Goal: Task Accomplishment & Management: Use online tool/utility

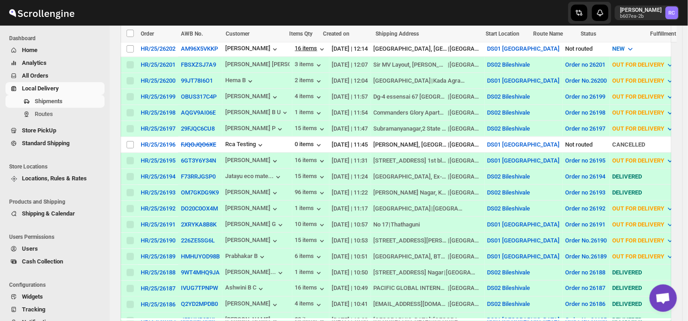
scroll to position [387, 0]
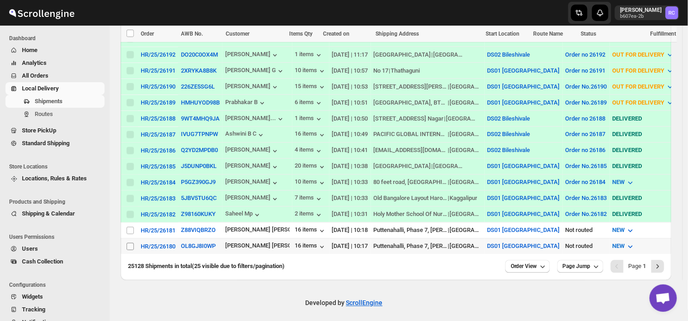
click at [128, 243] on input "Select shipment" at bounding box center [130, 246] width 7 height 7
checkbox input "true"
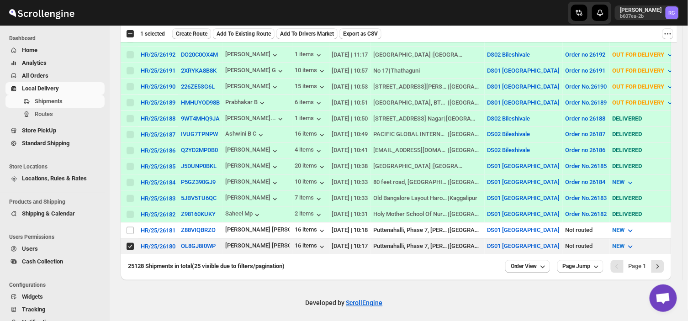
click at [193, 33] on span "Create Route" at bounding box center [192, 33] width 32 height 7
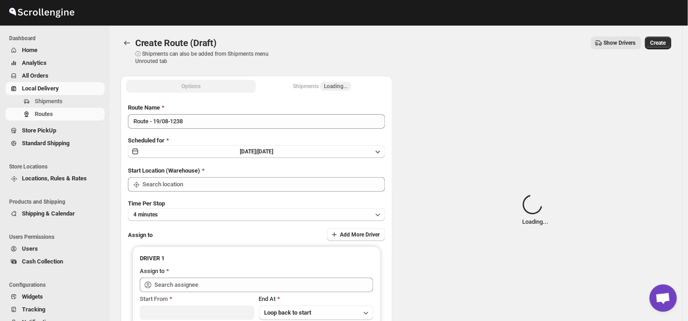
type input "DS01 [GEOGRAPHIC_DATA]"
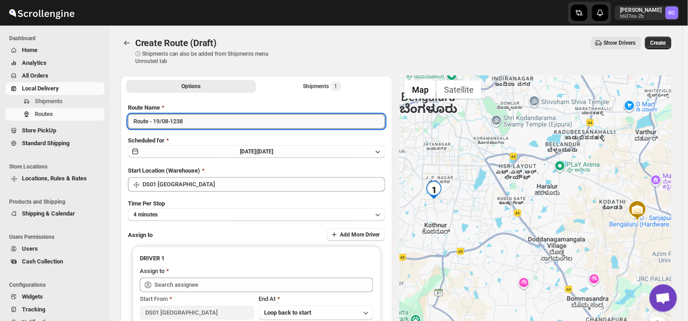
click at [188, 119] on input "Route - 19/08-1238" at bounding box center [256, 121] width 257 height 15
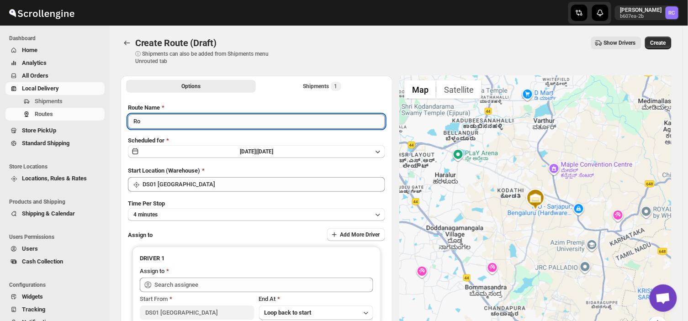
type input "R"
type input "Order no 26180"
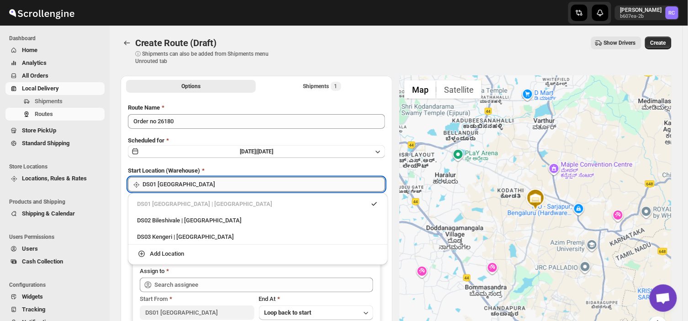
click at [198, 180] on input "DS01 [GEOGRAPHIC_DATA]" at bounding box center [264, 184] width 243 height 15
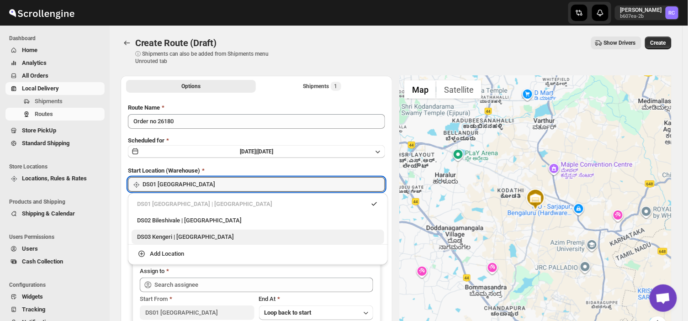
click at [148, 234] on div "DS03 Kengeri | [GEOGRAPHIC_DATA]" at bounding box center [258, 236] width 242 height 9
type input "DS03 Kengeri"
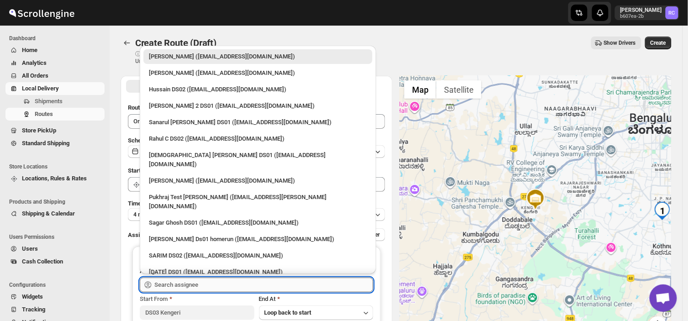
click at [178, 284] on input "text" at bounding box center [263, 285] width 219 height 15
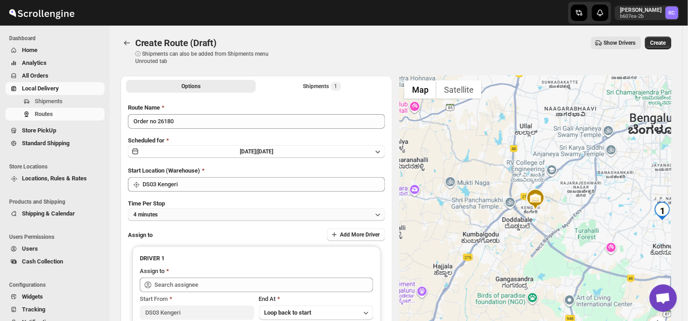
click at [135, 218] on button "4 minutes" at bounding box center [256, 214] width 257 height 13
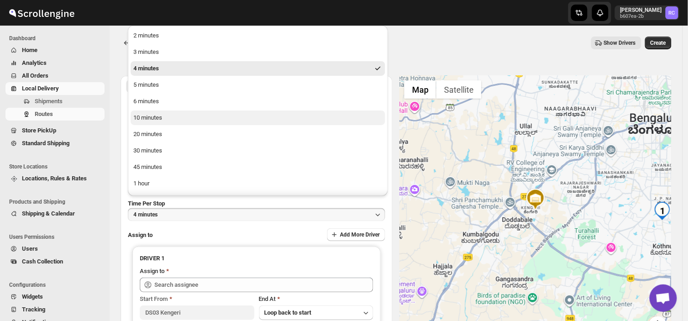
click at [156, 115] on div "10 minutes" at bounding box center [147, 117] width 29 height 9
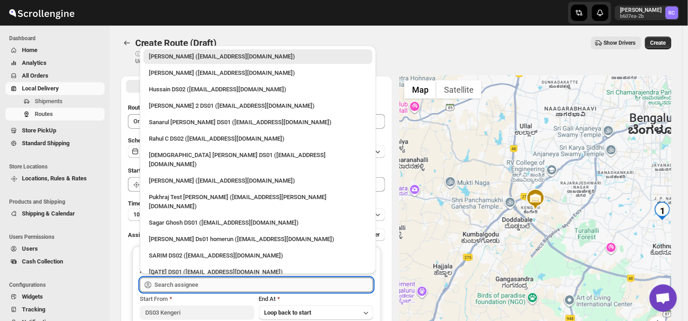
click at [210, 281] on input "text" at bounding box center [263, 285] width 219 height 15
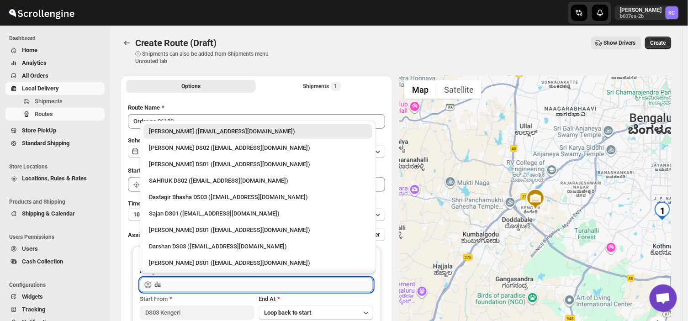
type input "d"
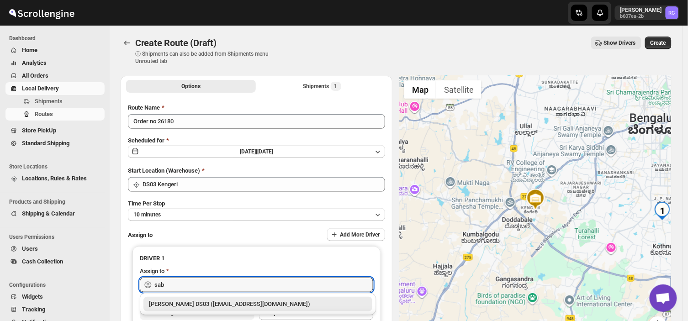
click at [228, 305] on div "[PERSON_NAME] DS03 ([EMAIL_ADDRESS][DOMAIN_NAME])" at bounding box center [258, 304] width 218 height 9
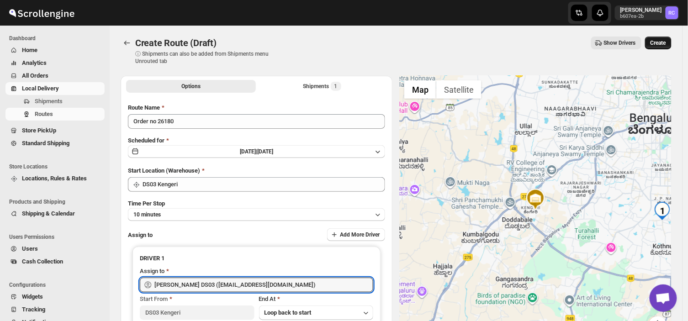
type input "[PERSON_NAME] DS03 ([EMAIL_ADDRESS][DOMAIN_NAME])"
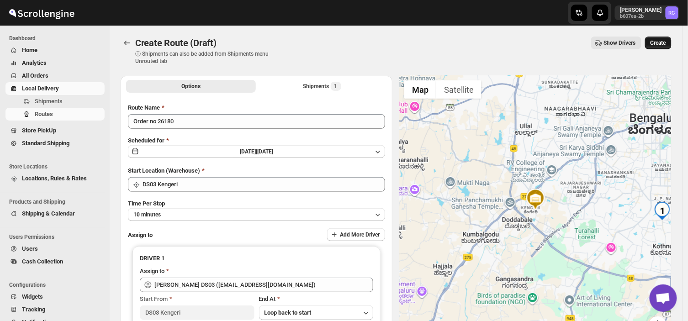
click at [665, 41] on span "Create" at bounding box center [658, 42] width 16 height 7
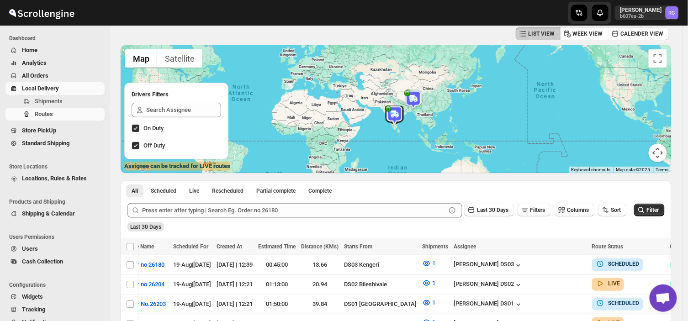
scroll to position [46, 0]
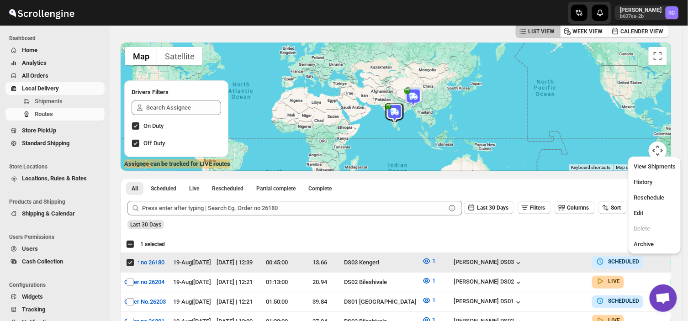
scroll to position [0, 0]
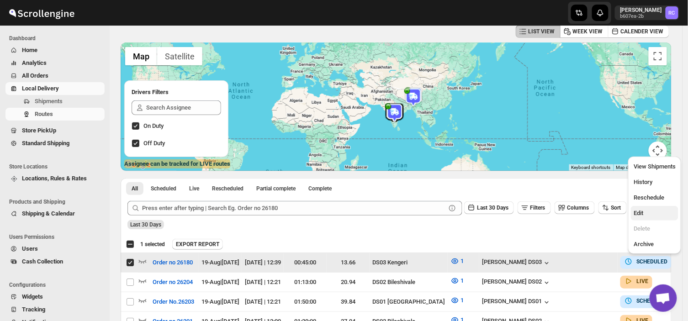
click at [638, 213] on span "Edit" at bounding box center [639, 213] width 10 height 7
checkbox input "false"
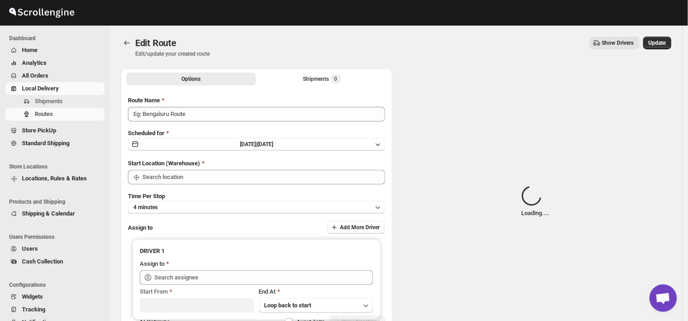
type input "Order no 26180"
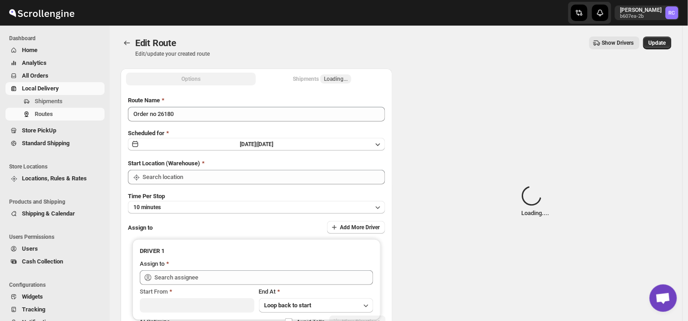
type input "DS03 Kengeri"
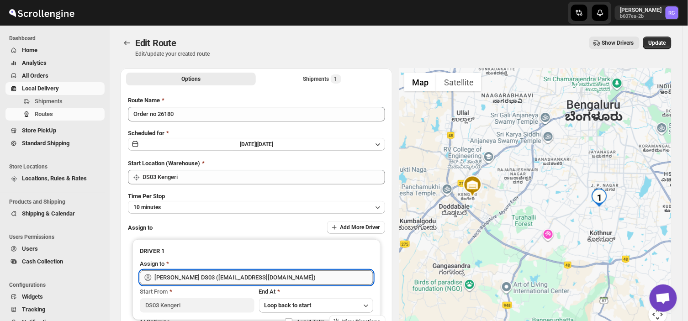
click at [277, 279] on input "[PERSON_NAME] DS03 ([EMAIL_ADDRESS][DOMAIN_NAME])" at bounding box center [263, 277] width 219 height 15
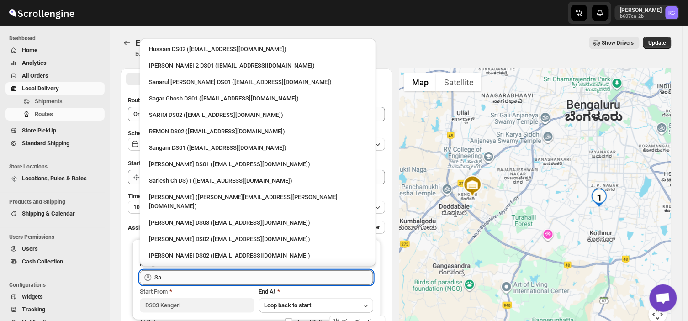
type input "S"
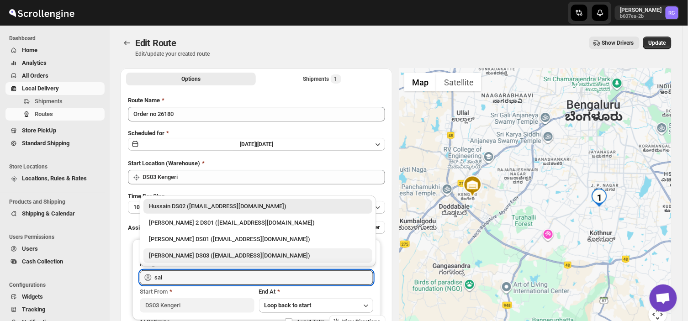
click at [186, 253] on div "[PERSON_NAME] DS03 ([EMAIL_ADDRESS][DOMAIN_NAME])" at bounding box center [258, 255] width 218 height 9
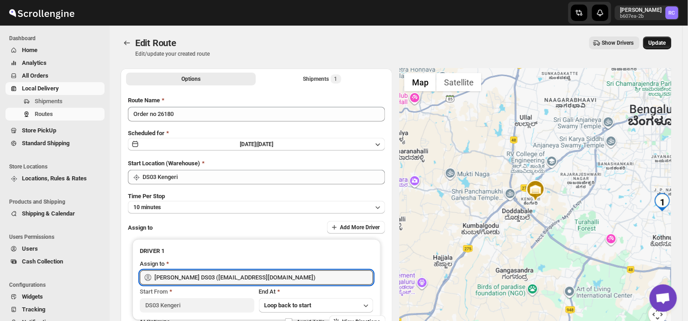
type input "[PERSON_NAME] DS03 ([EMAIL_ADDRESS][DOMAIN_NAME])"
click at [664, 44] on span "Update" at bounding box center [657, 42] width 17 height 7
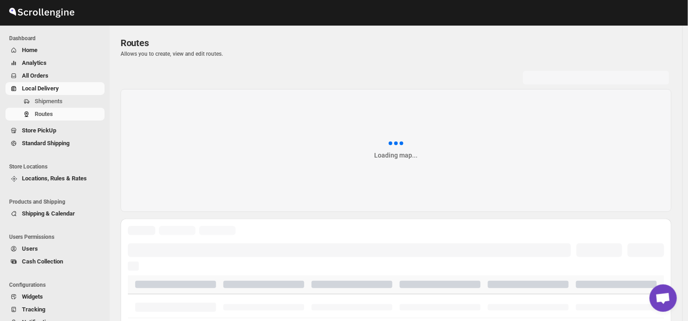
drag, startPoint x: 664, startPoint y: 44, endPoint x: 344, endPoint y: 58, distance: 320.0
click at [344, 58] on div "Routes. This page is ready Routes Allows you to create, view and edit routes." at bounding box center [396, 47] width 551 height 43
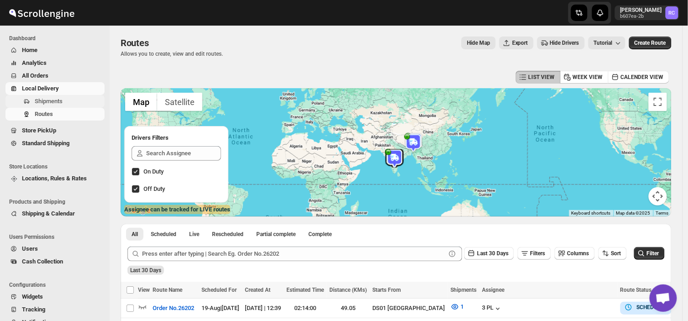
click at [63, 98] on span "Shipments" at bounding box center [69, 101] width 68 height 9
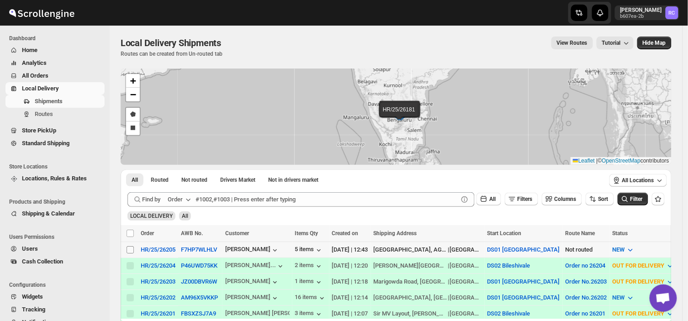
click at [127, 248] on input "Select shipment" at bounding box center [130, 249] width 7 height 7
checkbox input "true"
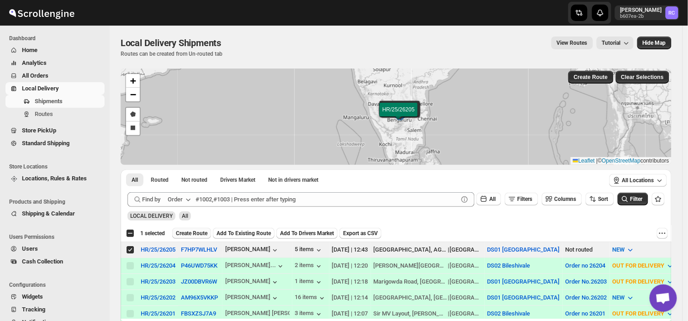
click at [195, 230] on span "Create Route" at bounding box center [192, 233] width 32 height 7
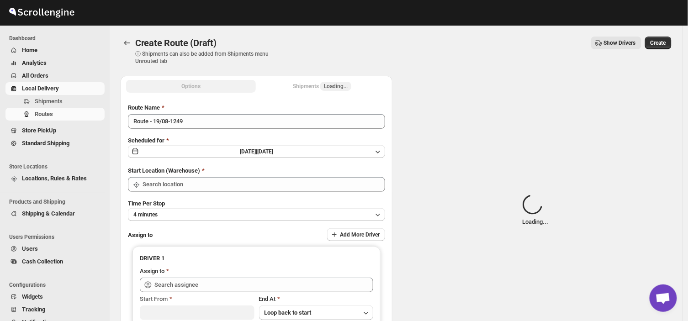
type input "DS01 [GEOGRAPHIC_DATA]"
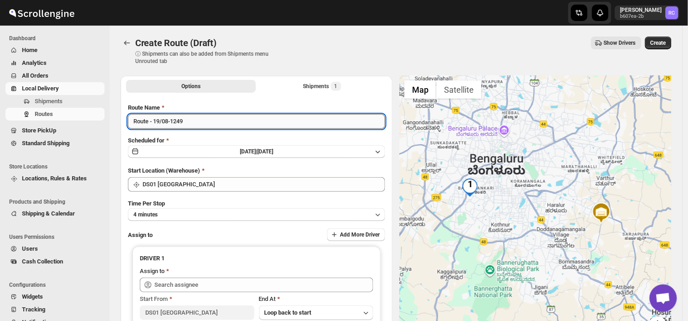
click at [188, 122] on input "Route - 19/08-1249" at bounding box center [256, 121] width 257 height 15
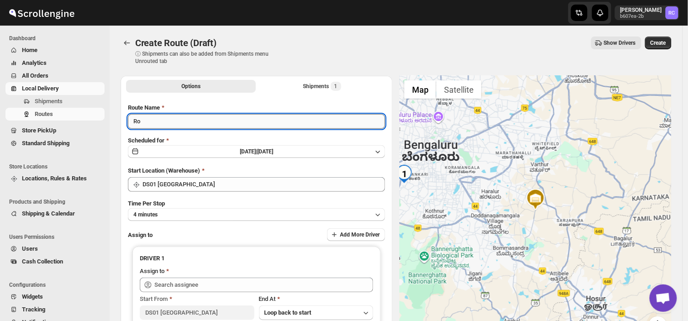
type input "R"
type input "Order no 26205"
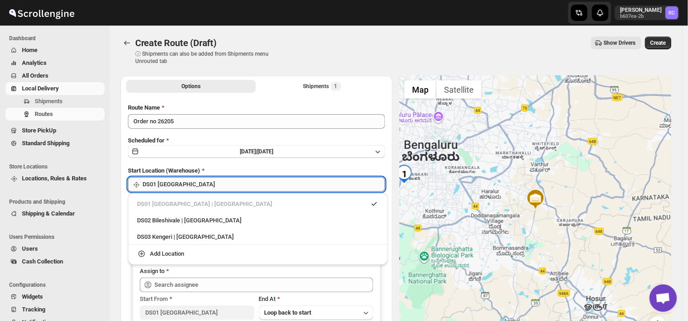
click at [206, 180] on input "DS01 [GEOGRAPHIC_DATA]" at bounding box center [264, 184] width 243 height 15
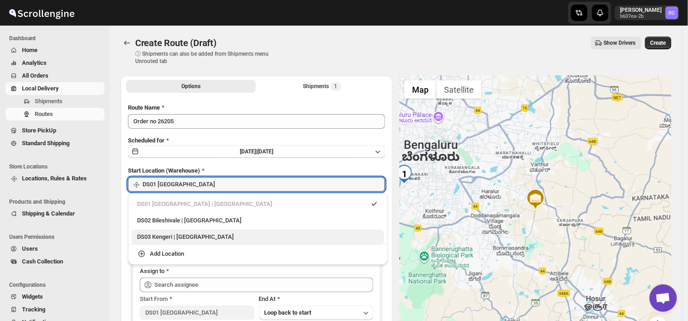
click at [193, 238] on div "DS03 Kengeri | [GEOGRAPHIC_DATA]" at bounding box center [258, 236] width 242 height 9
type input "DS03 Kengeri"
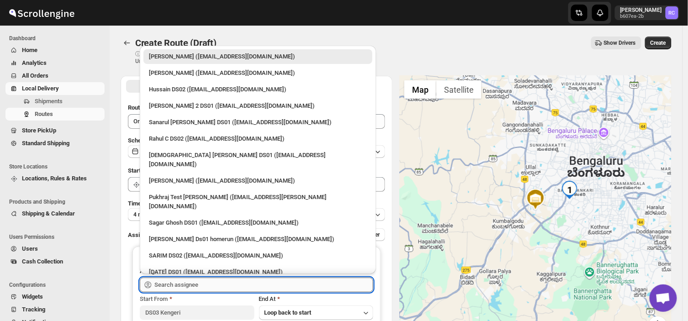
click at [198, 283] on input "text" at bounding box center [263, 285] width 219 height 15
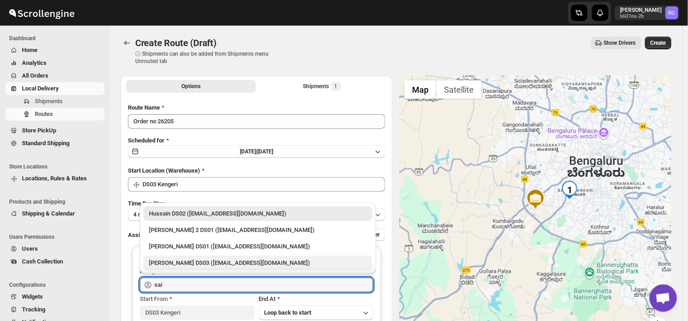
drag, startPoint x: 200, startPoint y: 256, endPoint x: 250, endPoint y: 268, distance: 52.0
click at [250, 268] on div "[PERSON_NAME] DS03 ([EMAIL_ADDRESS][DOMAIN_NAME])" at bounding box center [257, 263] width 229 height 15
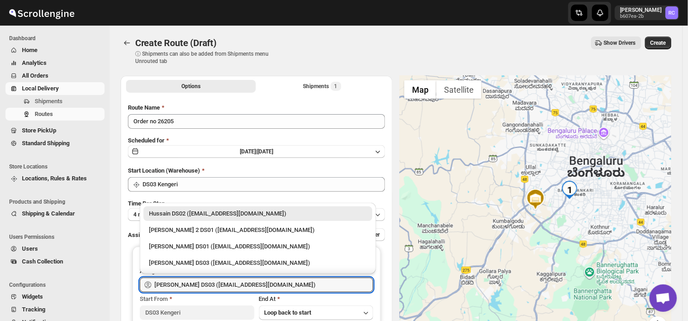
type input "[PERSON_NAME] DS03 ([EMAIL_ADDRESS][DOMAIN_NAME])"
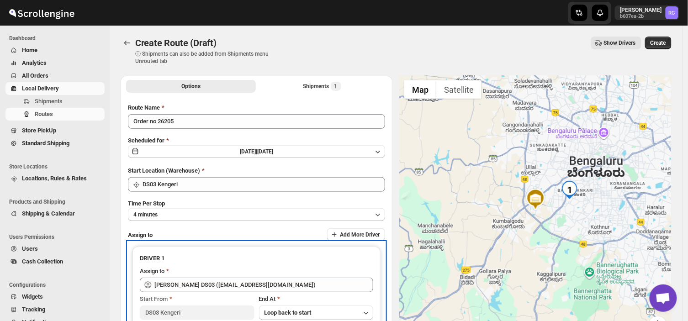
click at [250, 268] on div "Assign to" at bounding box center [256, 272] width 233 height 11
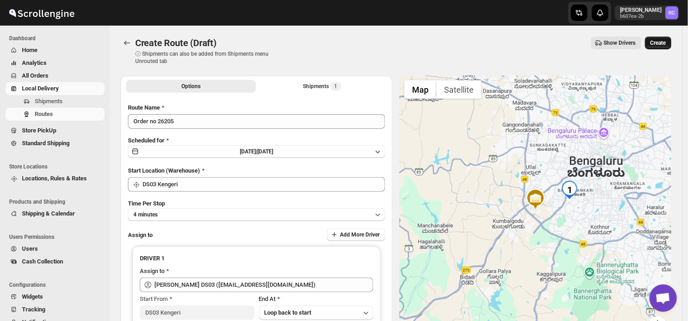
click at [661, 42] on span "Create" at bounding box center [658, 42] width 16 height 7
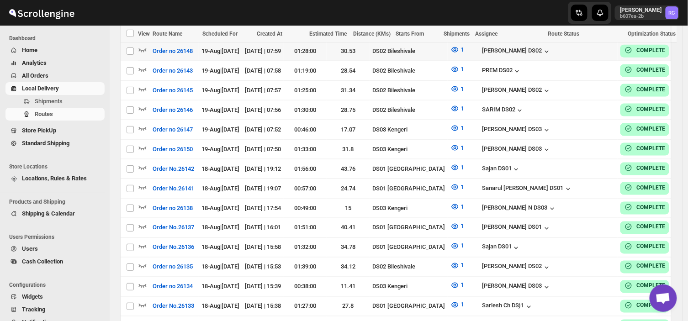
scroll to position [1375, 0]
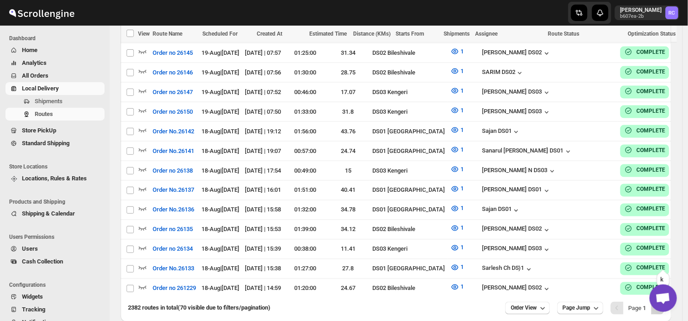
click at [664, 302] on button "Next" at bounding box center [657, 308] width 13 height 13
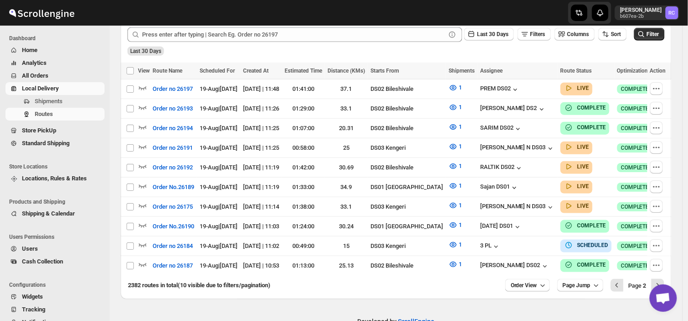
scroll to position [0, 0]
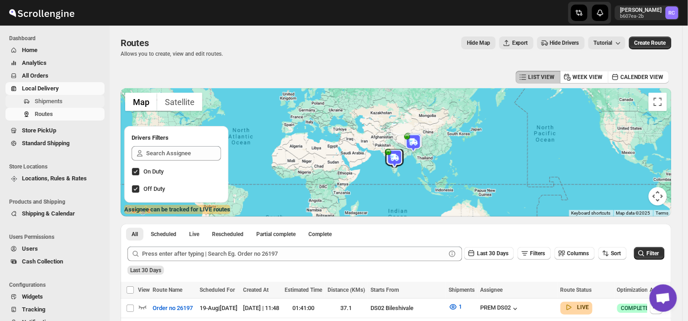
click at [67, 101] on span "Shipments" at bounding box center [69, 101] width 68 height 9
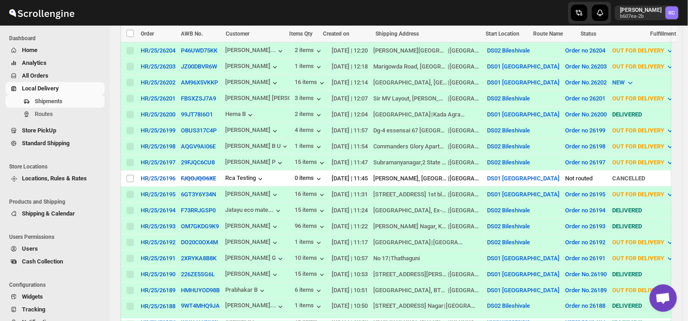
scroll to position [388, 0]
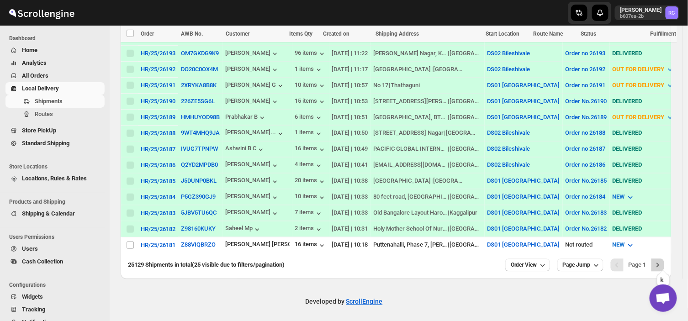
click at [659, 261] on icon "Next" at bounding box center [657, 265] width 9 height 9
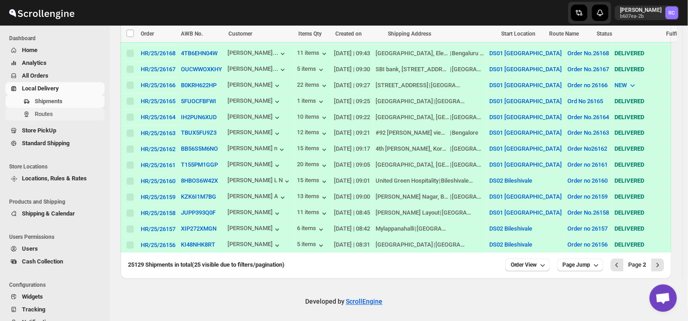
click at [57, 117] on span "Routes" at bounding box center [69, 114] width 68 height 9
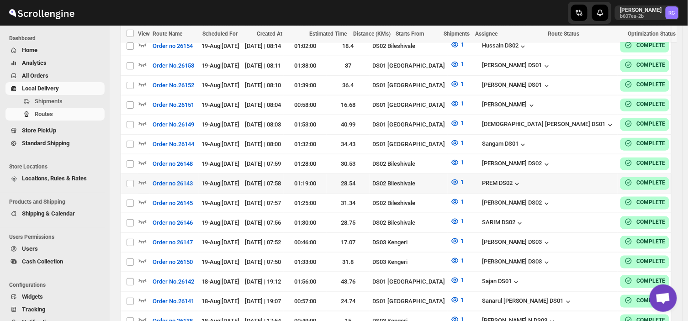
scroll to position [1375, 0]
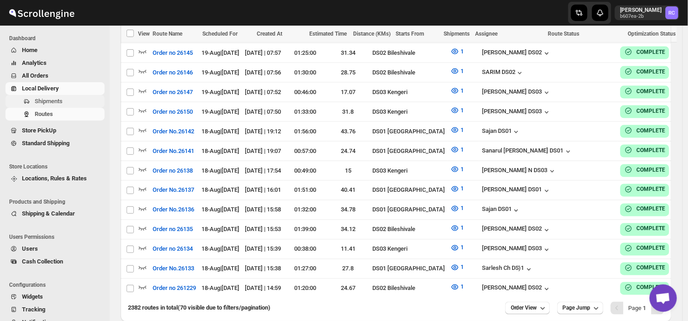
click at [69, 100] on span "Shipments" at bounding box center [69, 101] width 68 height 9
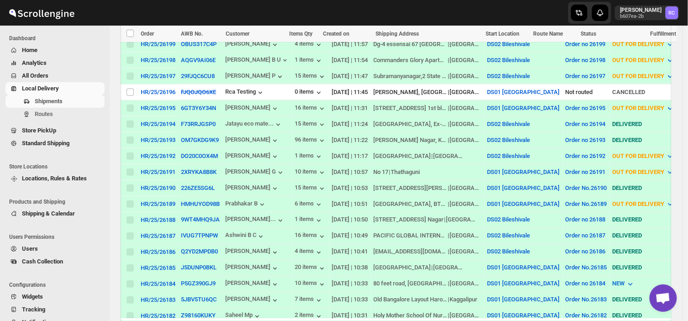
scroll to position [388, 0]
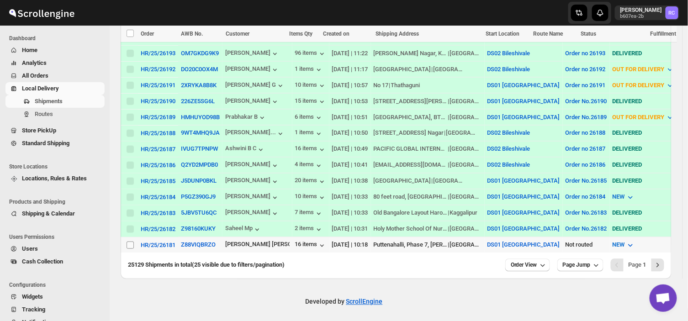
click at [128, 242] on input "Select shipment" at bounding box center [130, 245] width 7 height 7
checkbox input "true"
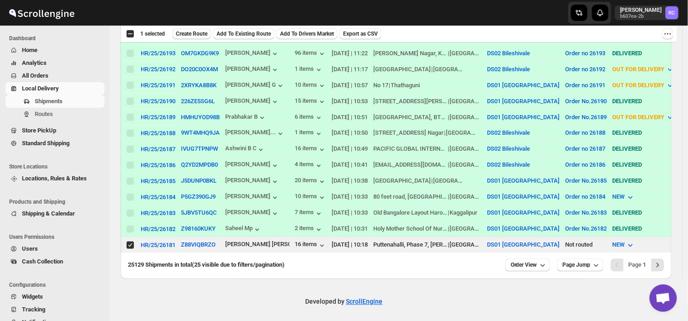
click at [193, 29] on button "Create Route" at bounding box center [191, 33] width 39 height 11
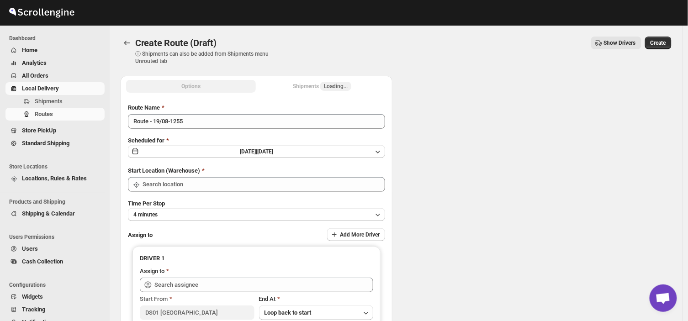
type input "DS01 [GEOGRAPHIC_DATA]"
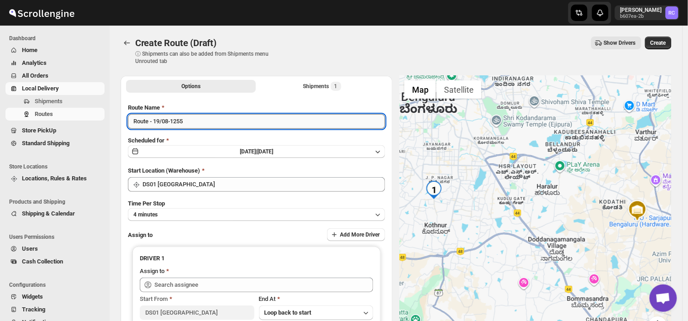
click at [190, 120] on input "Route - 19/08-1255" at bounding box center [256, 121] width 257 height 15
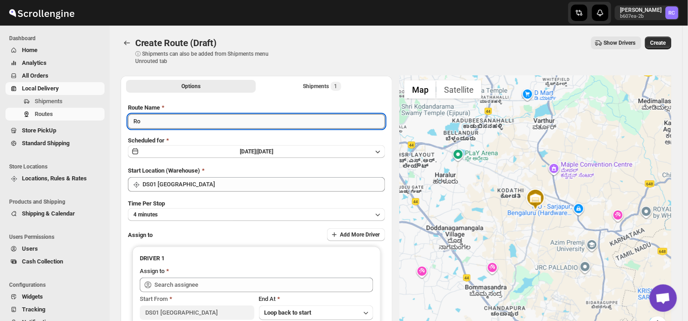
type input "R"
type input "0"
type input "Order no 26181"
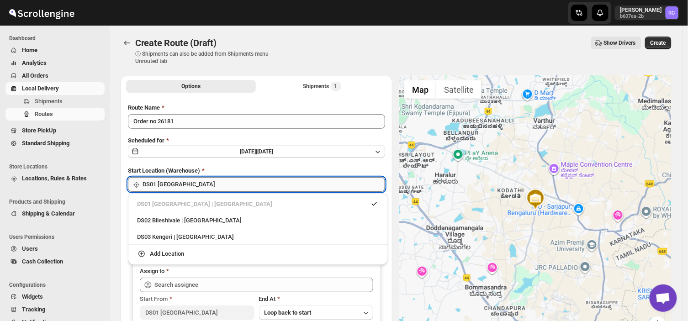
click at [204, 184] on input "DS01 [GEOGRAPHIC_DATA]" at bounding box center [264, 184] width 243 height 15
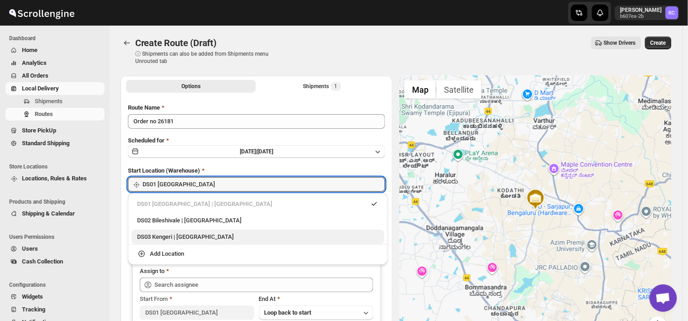
click at [160, 236] on div "DS03 Kengeri | [GEOGRAPHIC_DATA]" at bounding box center [258, 236] width 242 height 9
type input "DS03 Kengeri"
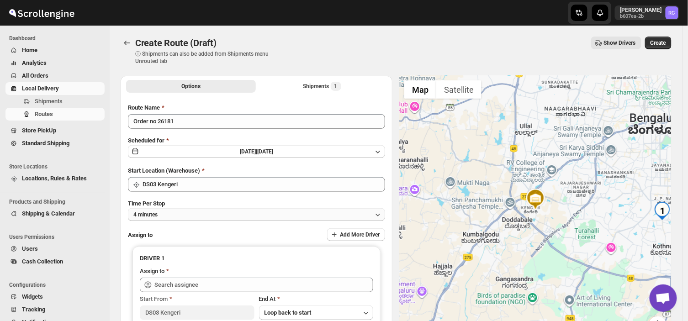
click at [165, 212] on button "4 minutes" at bounding box center [256, 214] width 257 height 13
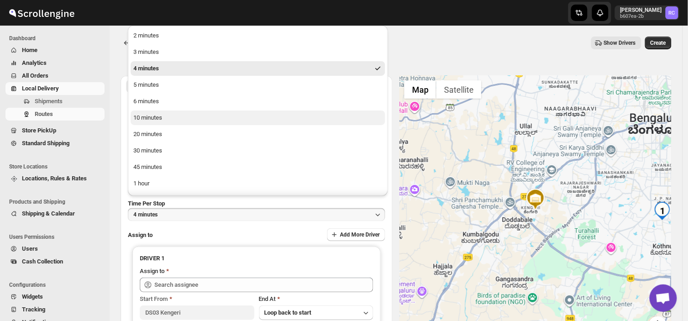
click at [154, 113] on div "10 minutes" at bounding box center [147, 117] width 29 height 9
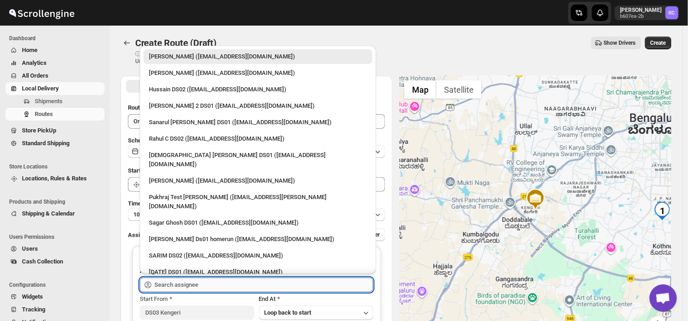
click at [206, 284] on input "text" at bounding box center [263, 285] width 219 height 15
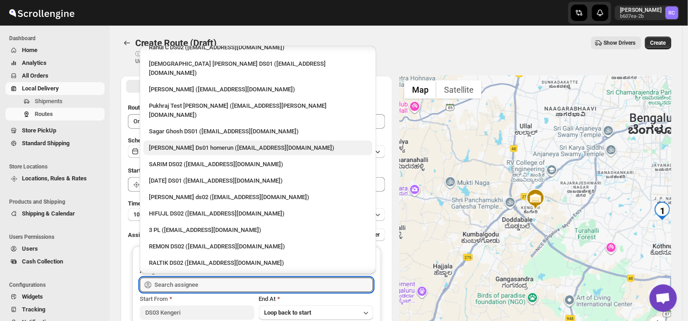
scroll to position [96, 0]
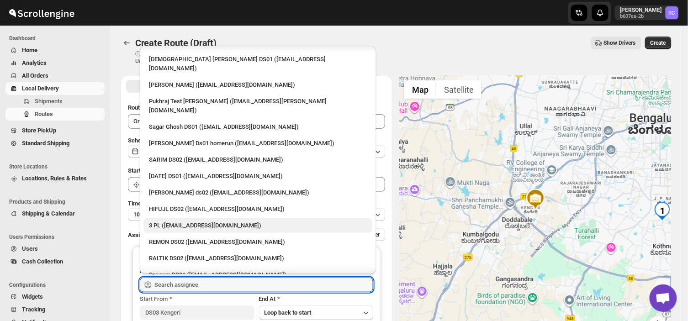
click at [176, 221] on div "3 PL ([EMAIL_ADDRESS][DOMAIN_NAME])" at bounding box center [258, 225] width 218 height 9
type input "3 PL ([EMAIL_ADDRESS][DOMAIN_NAME])"
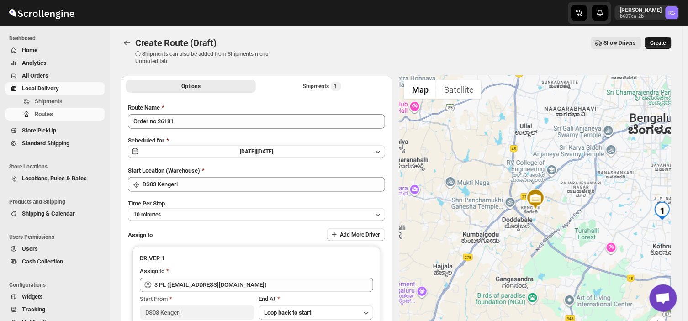
click at [664, 43] on span "Create" at bounding box center [658, 42] width 16 height 7
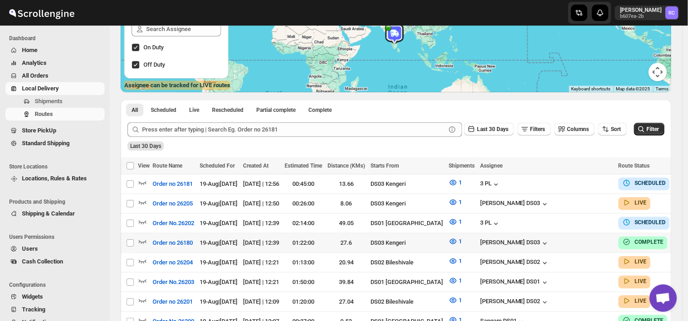
scroll to position [0, 25]
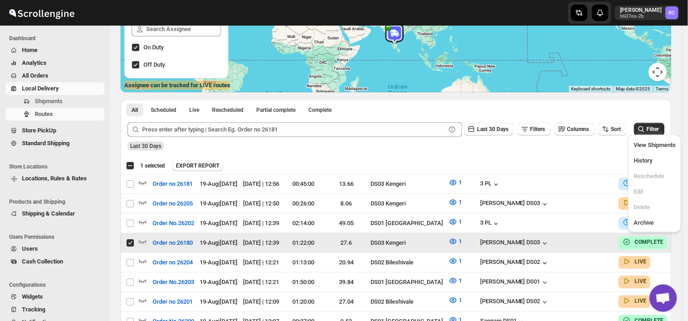
scroll to position [0, 0]
click at [510, 158] on div "Select all 70 Routes 1 selected EXPORT REPORT EXPORT REPORT" at bounding box center [396, 166] width 551 height 16
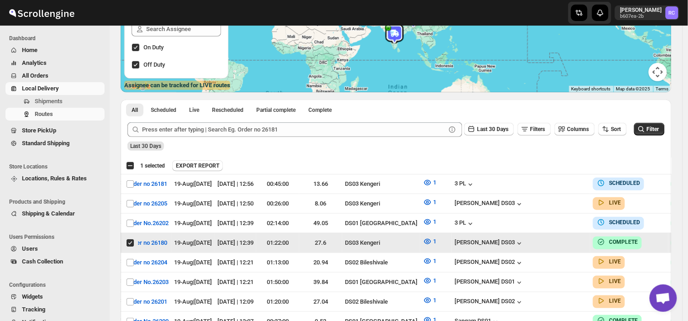
scroll to position [0, 25]
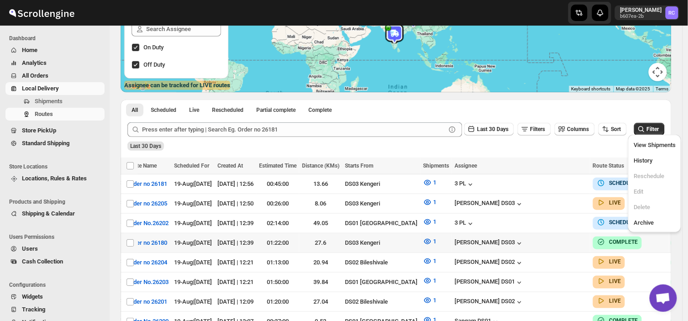
scroll to position [0, 0]
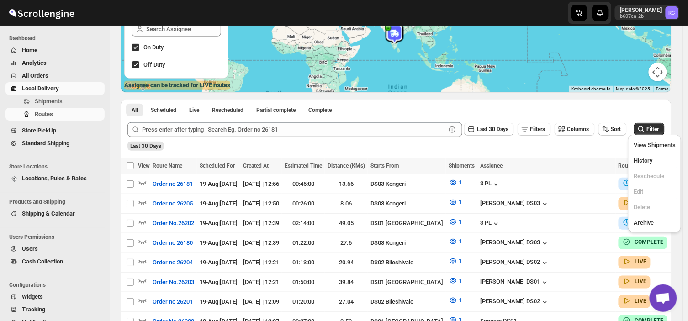
drag, startPoint x: 638, startPoint y: 190, endPoint x: 394, endPoint y: 147, distance: 248.1
click at [394, 147] on div "Last 30 Days" at bounding box center [395, 143] width 539 height 16
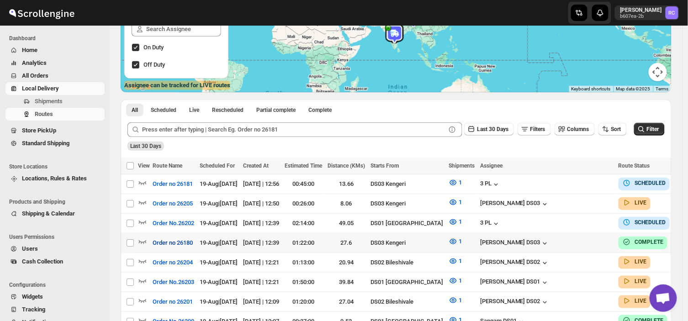
click at [149, 248] on button "Order no 26180" at bounding box center [172, 243] width 51 height 15
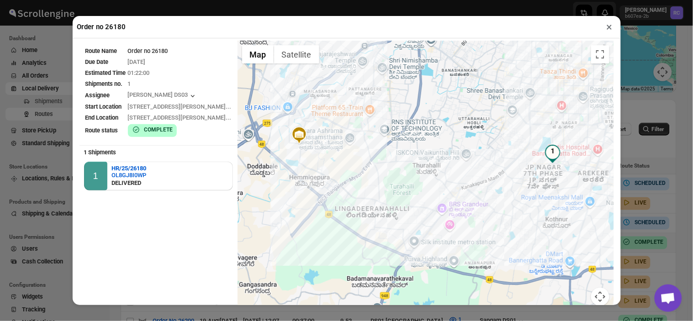
click at [655, 74] on div "Order no 26180 × Route Name Order no 26180 Due Date [DATE] Estimated Time 01:22…" at bounding box center [346, 160] width 693 height 321
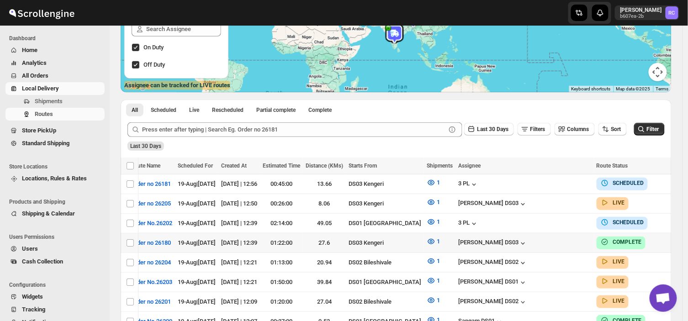
scroll to position [0, 25]
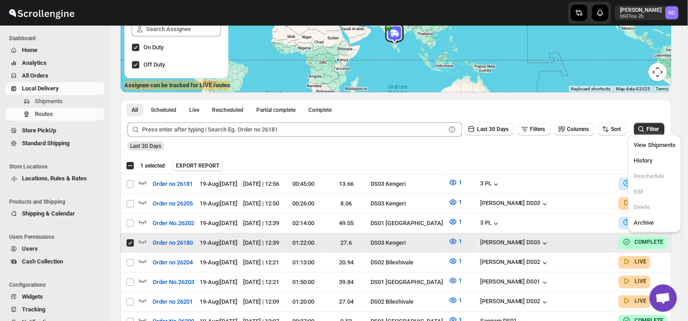
scroll to position [0, 0]
drag, startPoint x: 644, startPoint y: 190, endPoint x: 442, endPoint y: 160, distance: 204.5
click at [442, 160] on div "Select all 70 Routes 1 selected EXPORT REPORT EXPORT REPORT" at bounding box center [396, 166] width 551 height 16
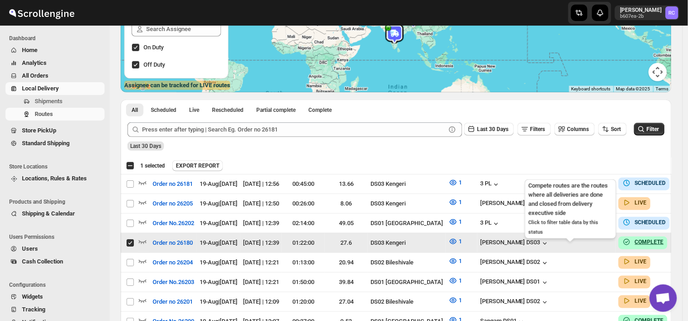
scroll to position [0, 25]
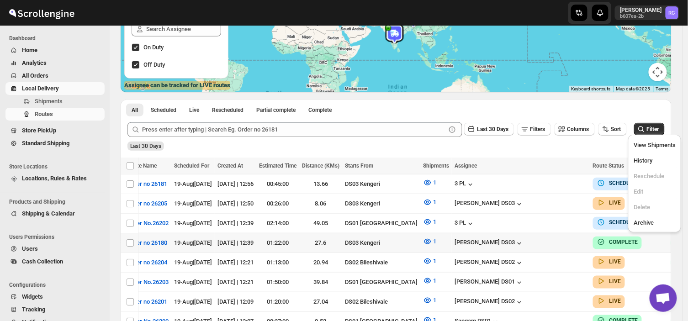
checkbox input "false"
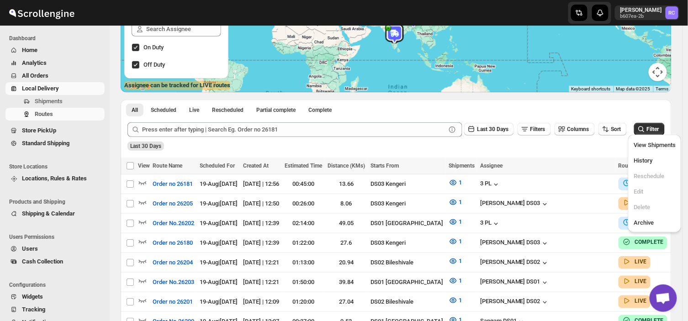
drag, startPoint x: 640, startPoint y: 189, endPoint x: 366, endPoint y: 112, distance: 285.0
click at [366, 112] on ul "All Scheduled Live Rescheduled Partial complete Complete More views" at bounding box center [248, 109] width 248 height 13
